Goal: Task Accomplishment & Management: Manage account settings

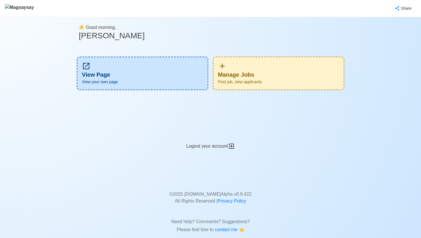
click at [242, 67] on div "Manage Jobs Post job, view applicants" at bounding box center [279, 74] width 132 height 34
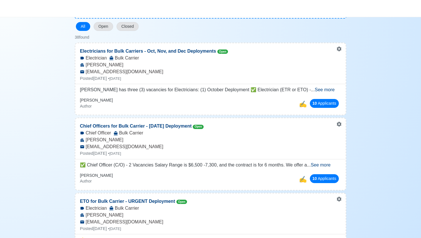
scroll to position [63, 0]
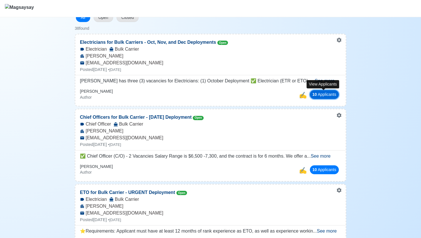
click at [336, 92] on button "10 Applicant s" at bounding box center [324, 94] width 29 height 9
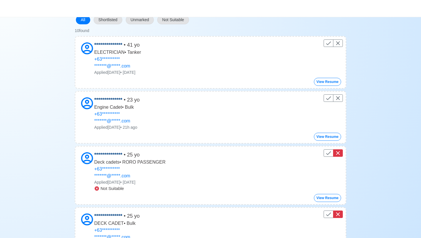
scroll to position [59, 0]
click at [340, 98] on icon "Control" at bounding box center [338, 98] width 7 height 7
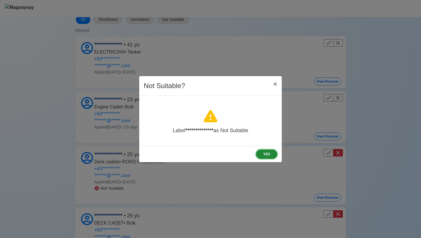
click at [269, 154] on button "YES" at bounding box center [266, 154] width 21 height 9
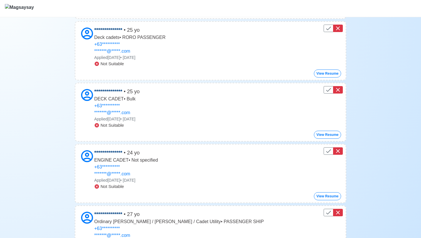
scroll to position [187, 0]
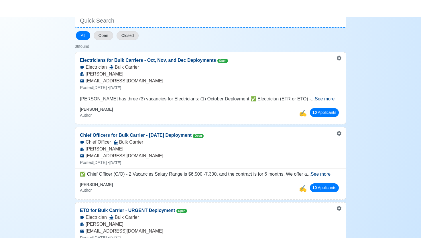
scroll to position [46, 0]
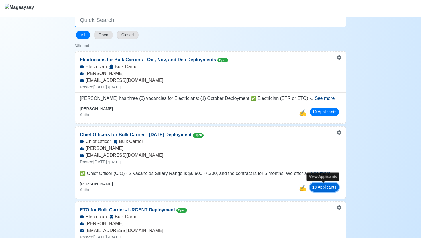
click at [332, 188] on button "10 Applicant s" at bounding box center [324, 187] width 29 height 9
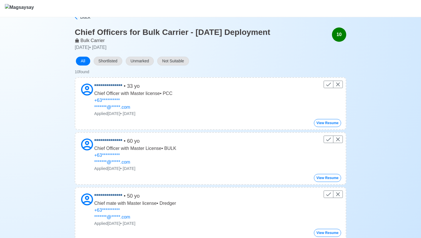
scroll to position [16, 0]
